Goal: Find specific page/section: Find specific page/section

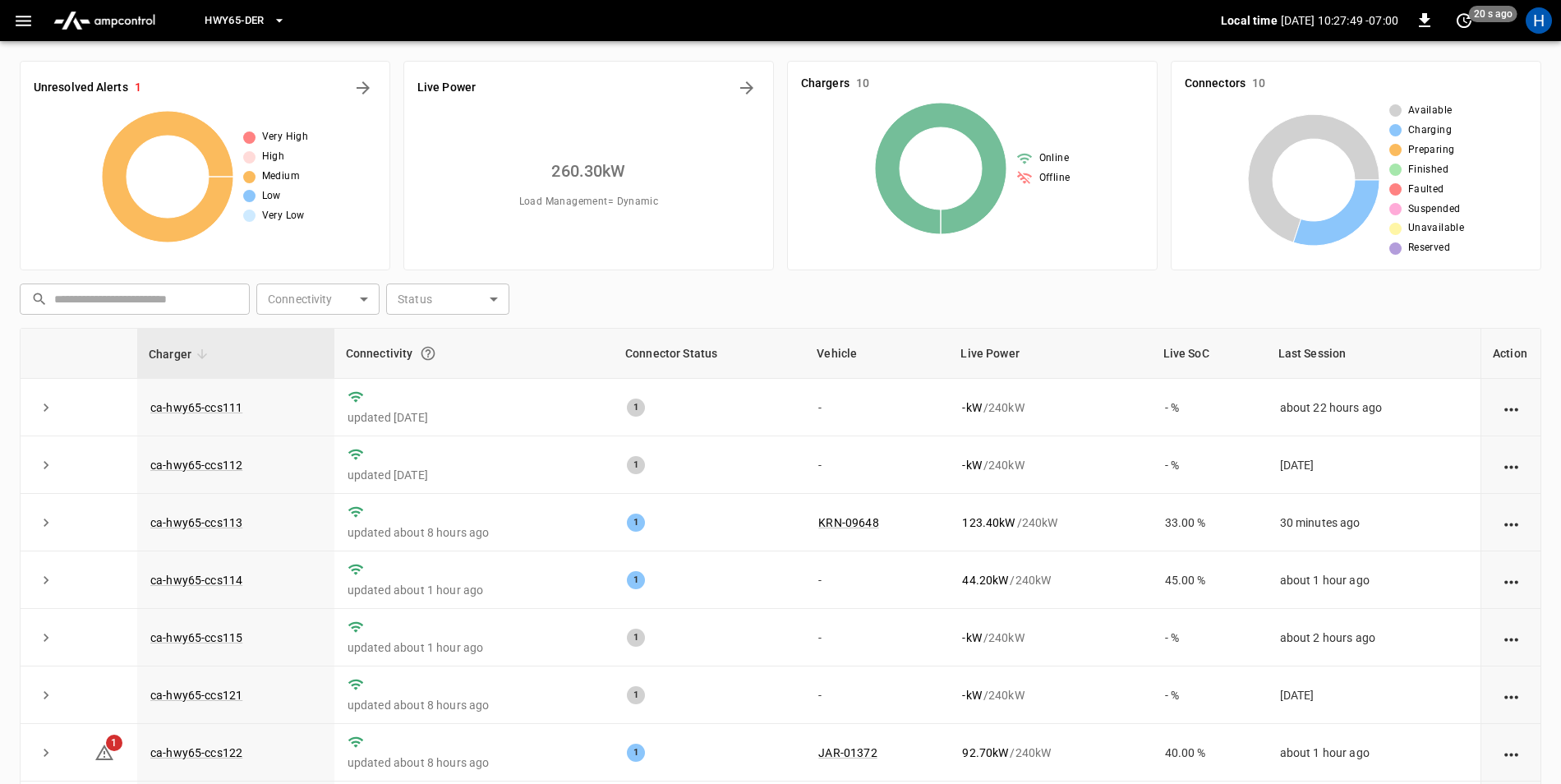
drag, startPoint x: 0, startPoint y: 0, endPoint x: 942, endPoint y: 138, distance: 952.1
click at [941, 138] on icon at bounding box center [941, 168] width 132 height 132
click at [834, 81] on h6 "Chargers" at bounding box center [825, 84] width 49 height 19
click at [778, 521] on div "1" at bounding box center [709, 522] width 165 height 19
click at [850, 524] on link "KRN-09648" at bounding box center [849, 523] width 66 height 20
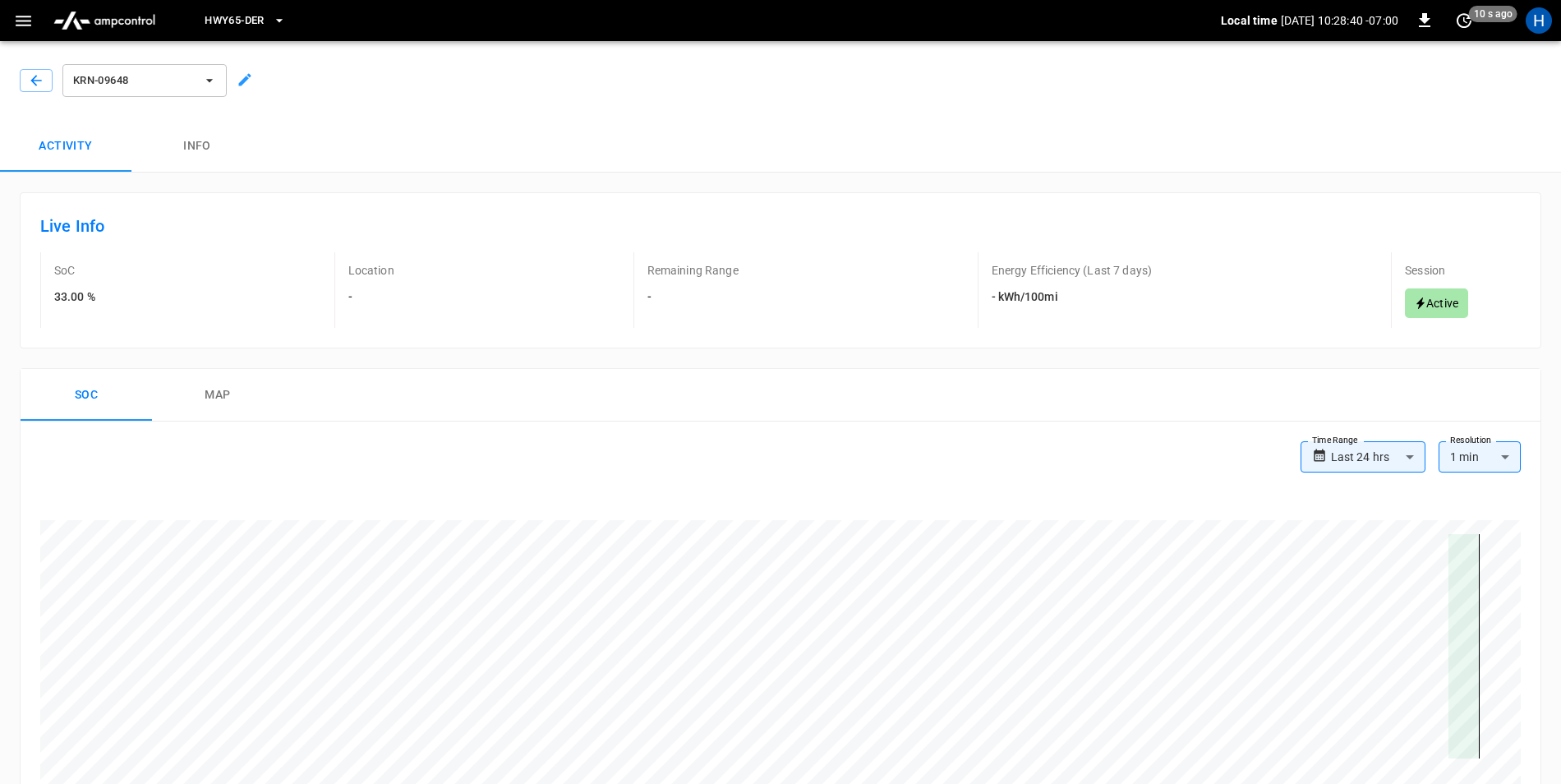
click at [197, 151] on button "Info" at bounding box center [197, 146] width 132 height 53
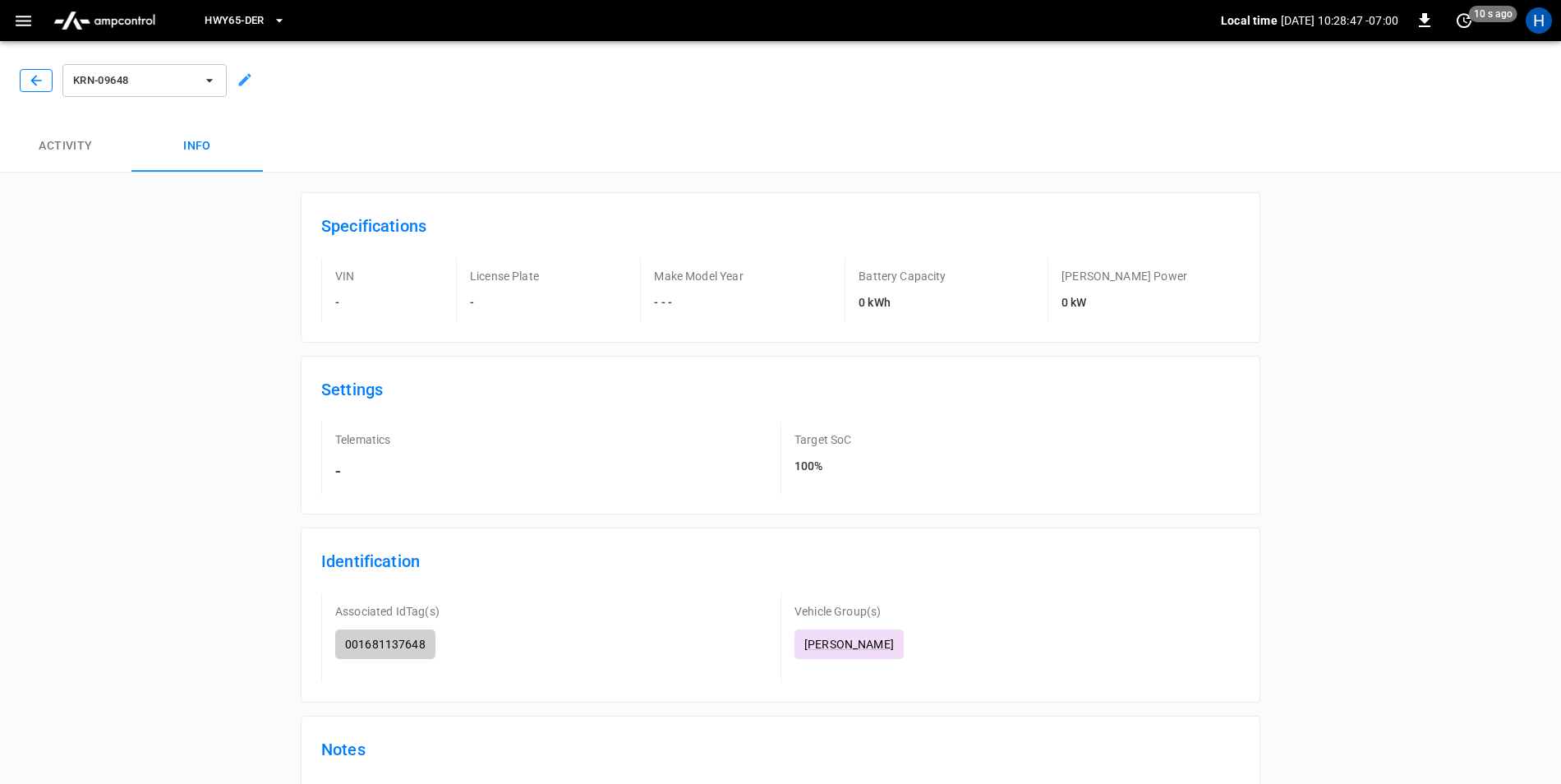
click at [24, 76] on button "button" at bounding box center [36, 81] width 33 height 23
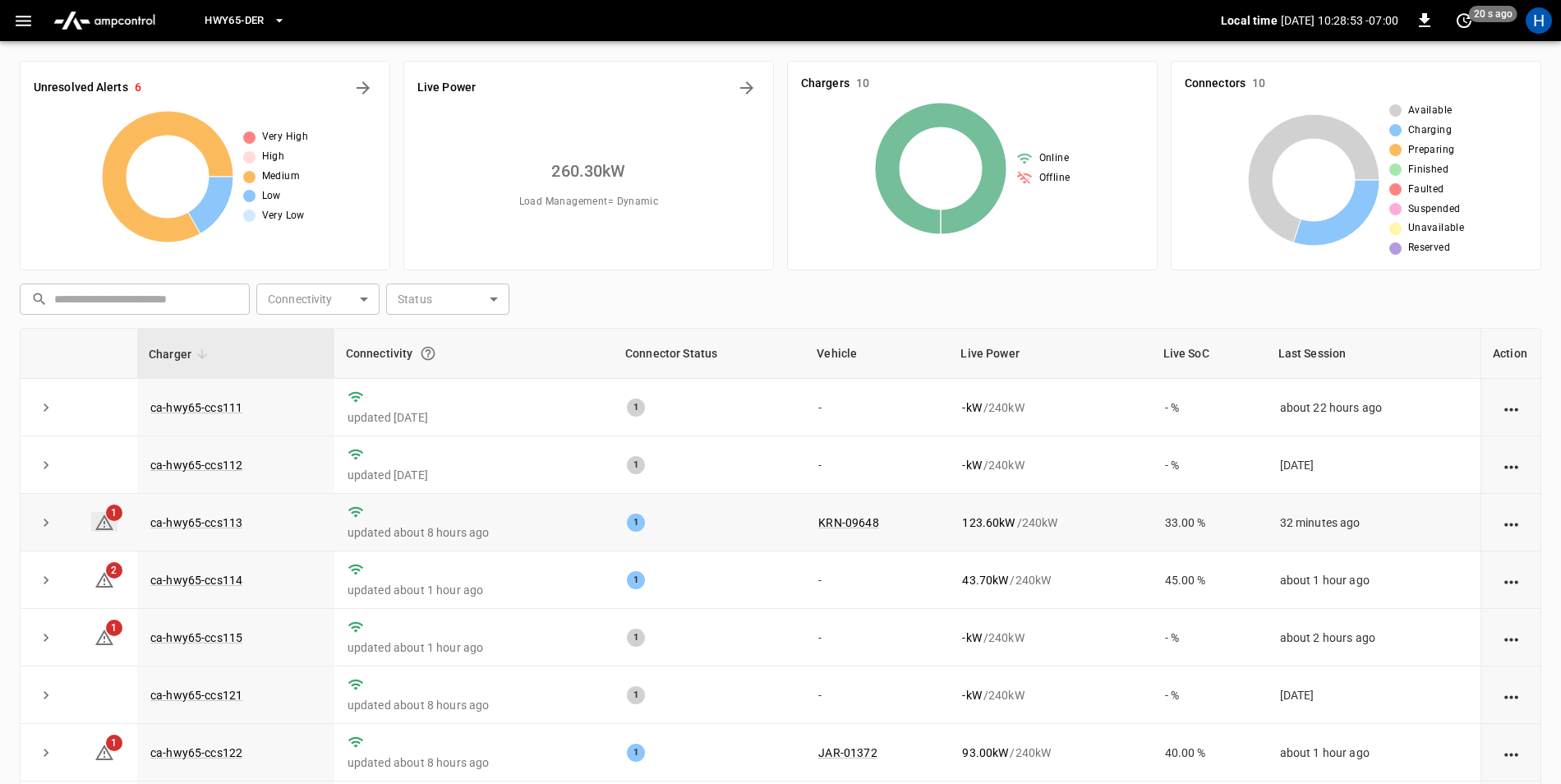
click at [117, 515] on span "1" at bounding box center [114, 512] width 17 height 17
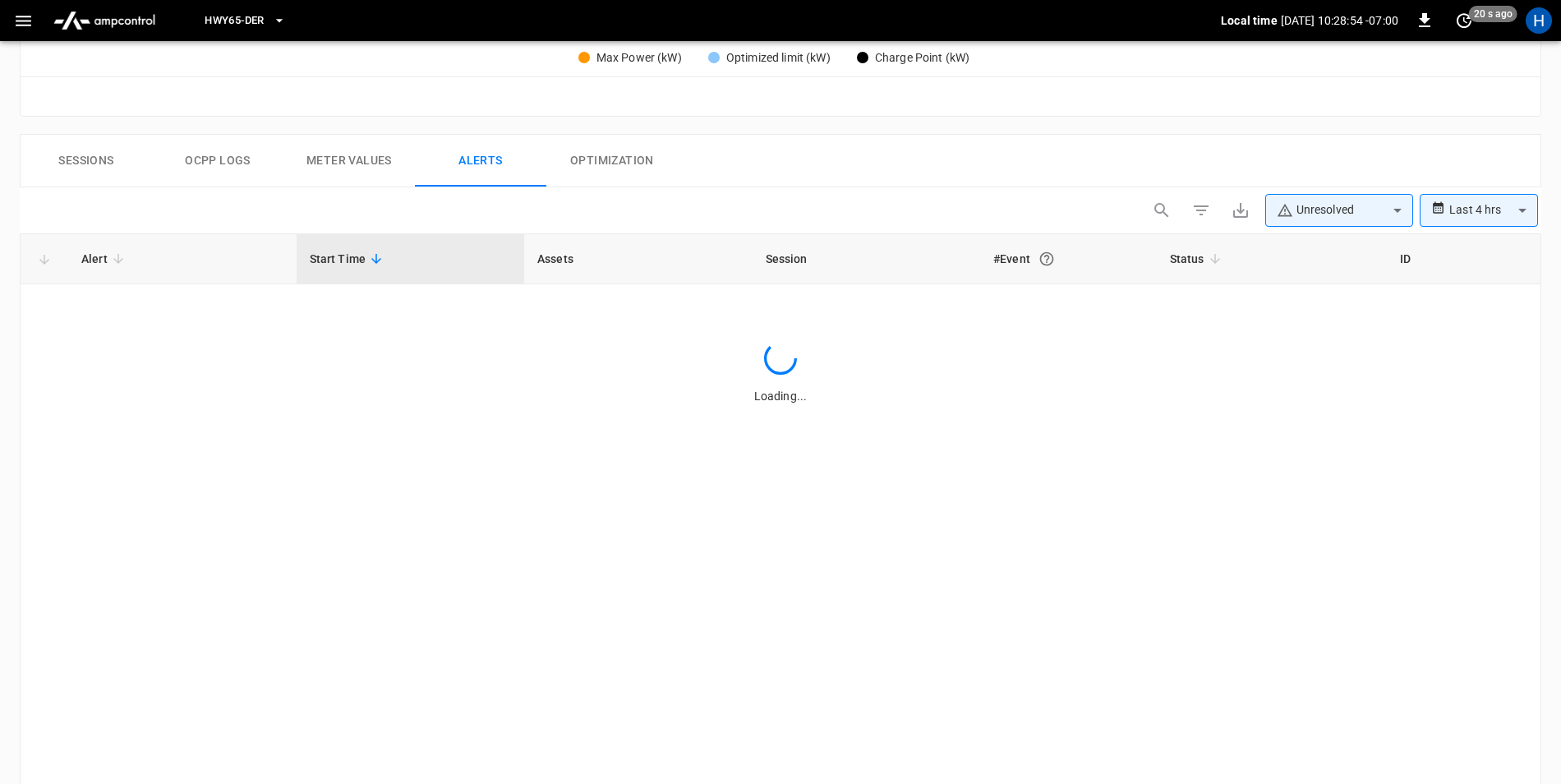
scroll to position [763, 0]
